Goal: Information Seeking & Learning: Learn about a topic

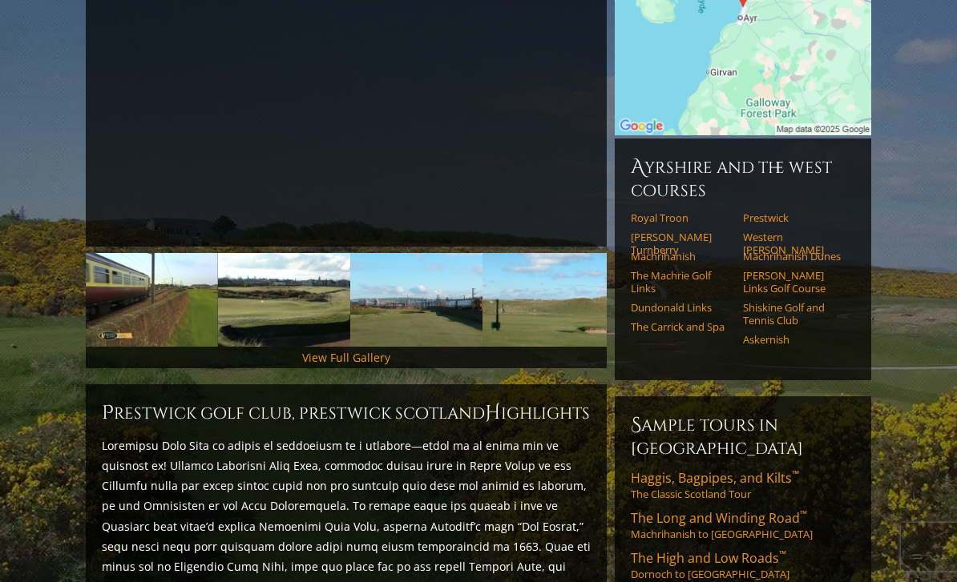
scroll to position [368, 0]
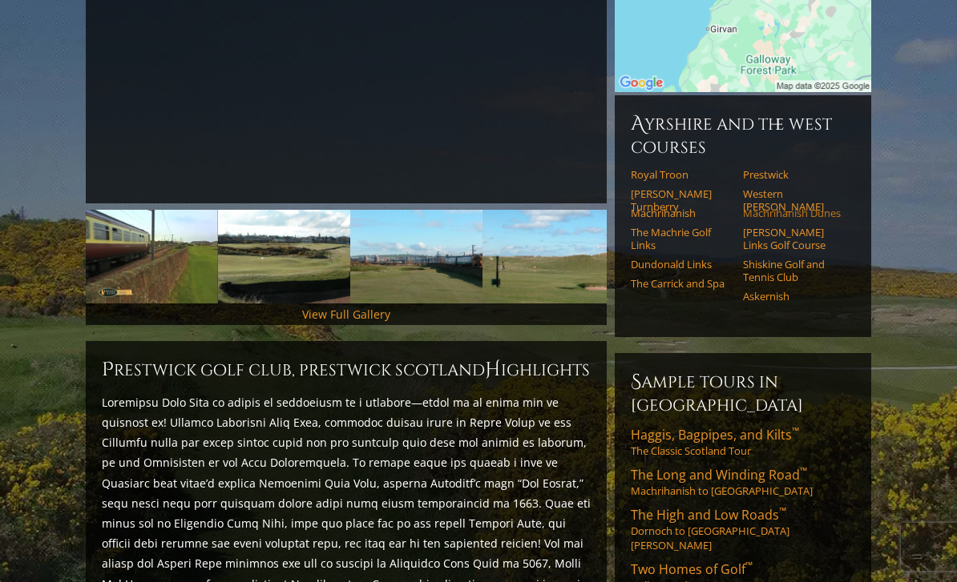
click at [819, 207] on link "Machrihanish Dunes" at bounding box center [794, 213] width 102 height 13
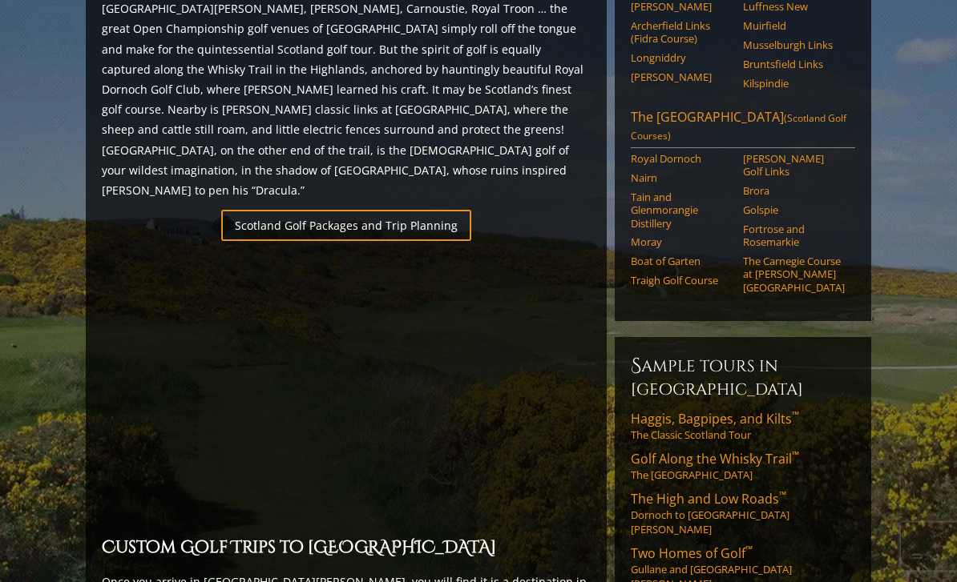
scroll to position [997, 0]
click at [695, 108] on link "The Scottish Highlands (Scotland Golf Courses)" at bounding box center [742, 128] width 224 height 40
